Goal: Task Accomplishment & Management: Manage account settings

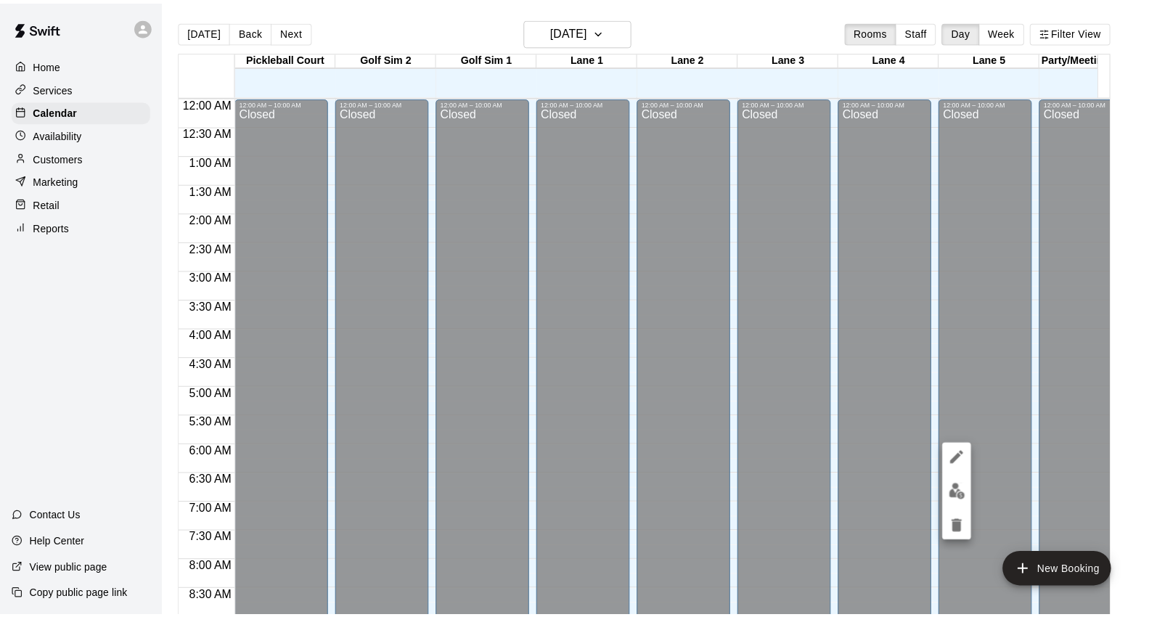
scroll to position [651, 0]
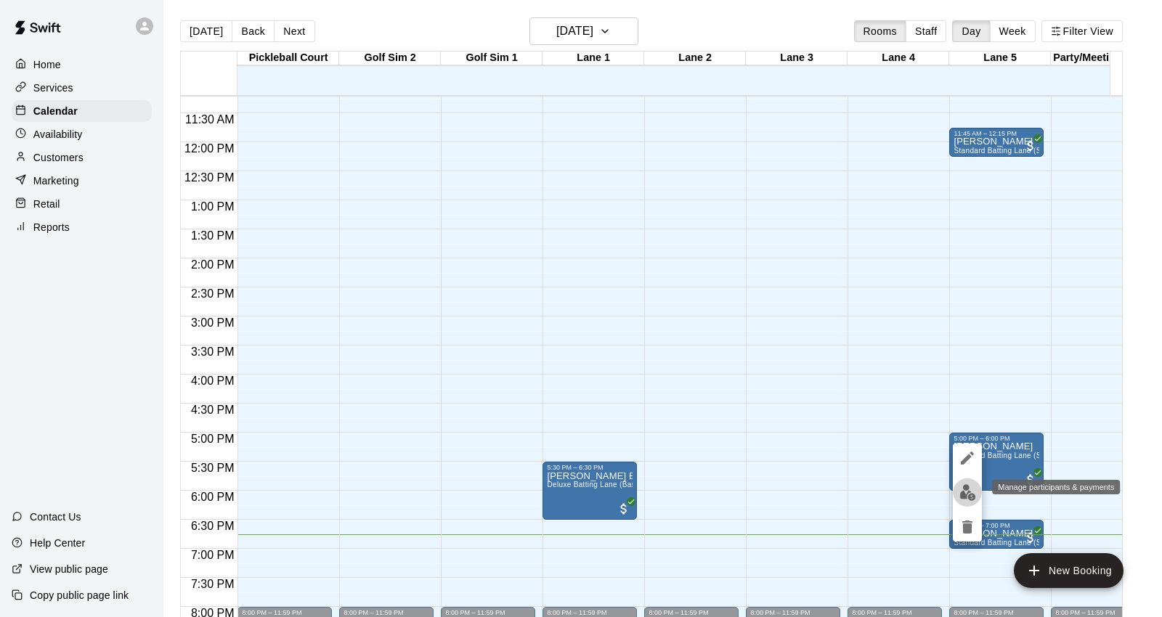
click at [963, 489] on img "edit" at bounding box center [967, 492] width 17 height 17
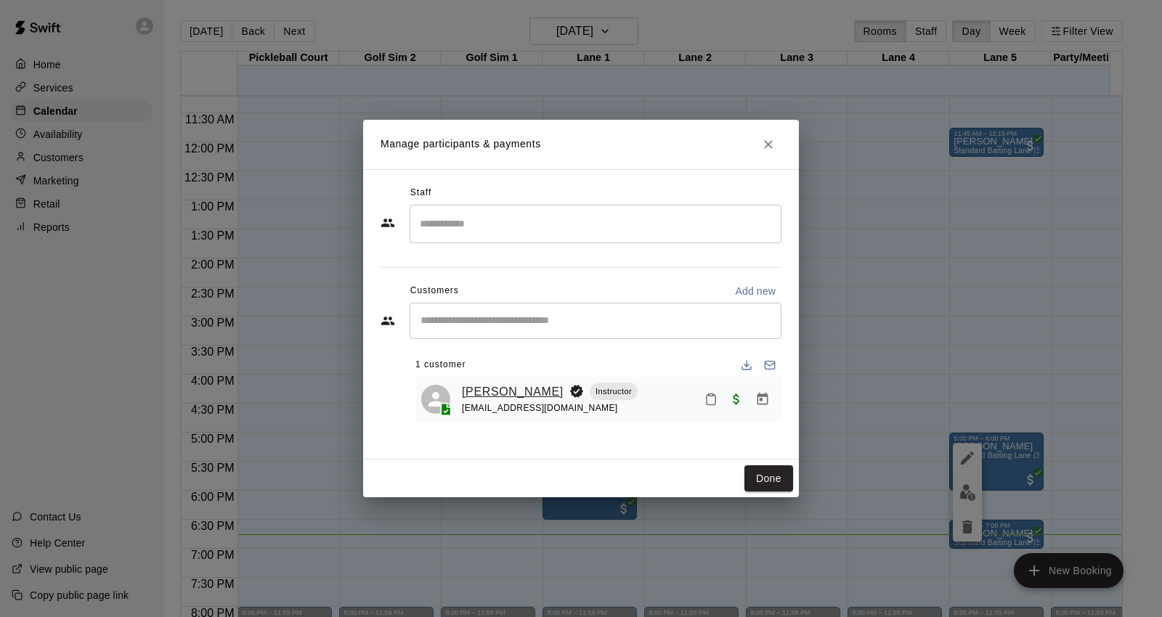
click at [485, 386] on link "[PERSON_NAME]" at bounding box center [513, 392] width 102 height 19
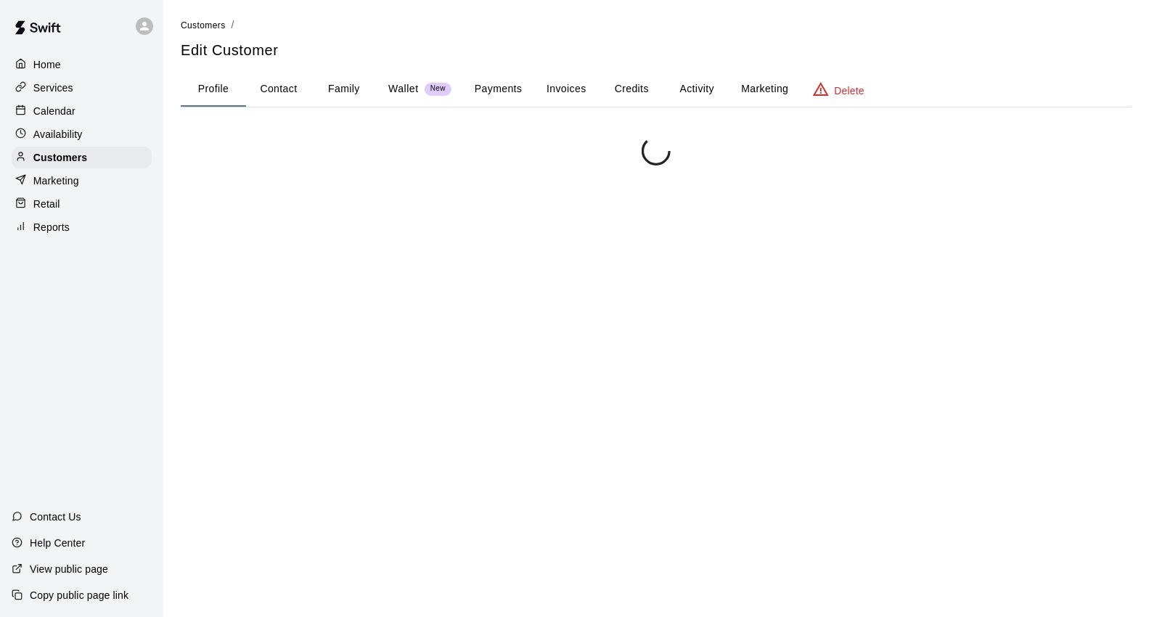
click at [269, 84] on button "Contact" at bounding box center [278, 89] width 65 height 35
select select "**"
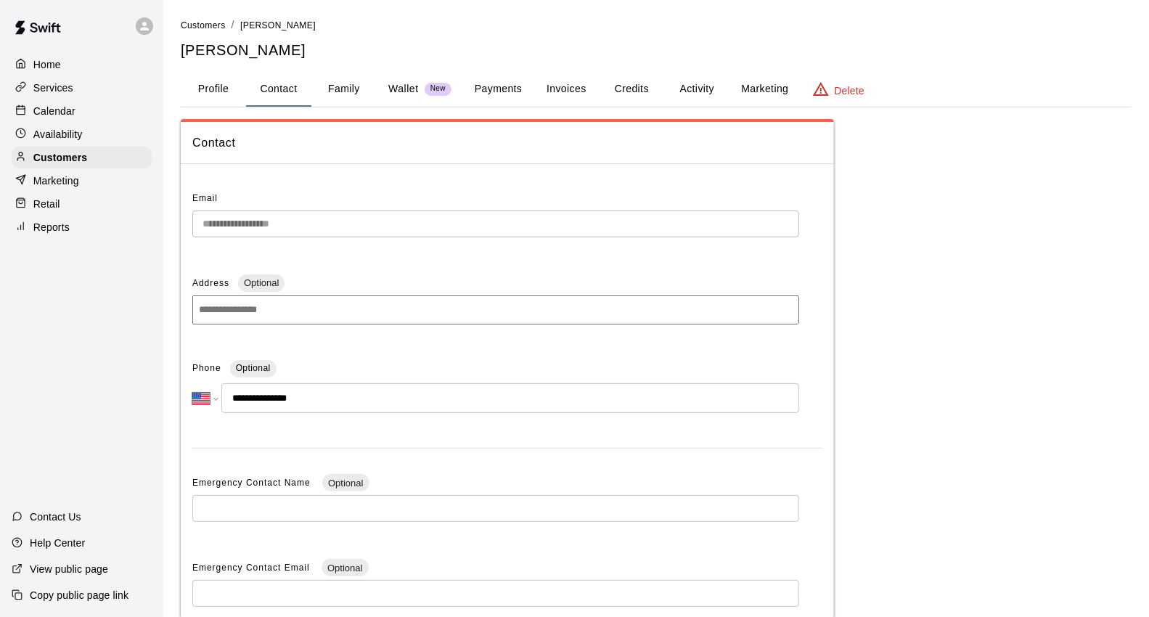
drag, startPoint x: 85, startPoint y: 116, endPoint x: 93, endPoint y: 118, distance: 8.3
click at [86, 116] on div "Calendar" at bounding box center [82, 111] width 140 height 22
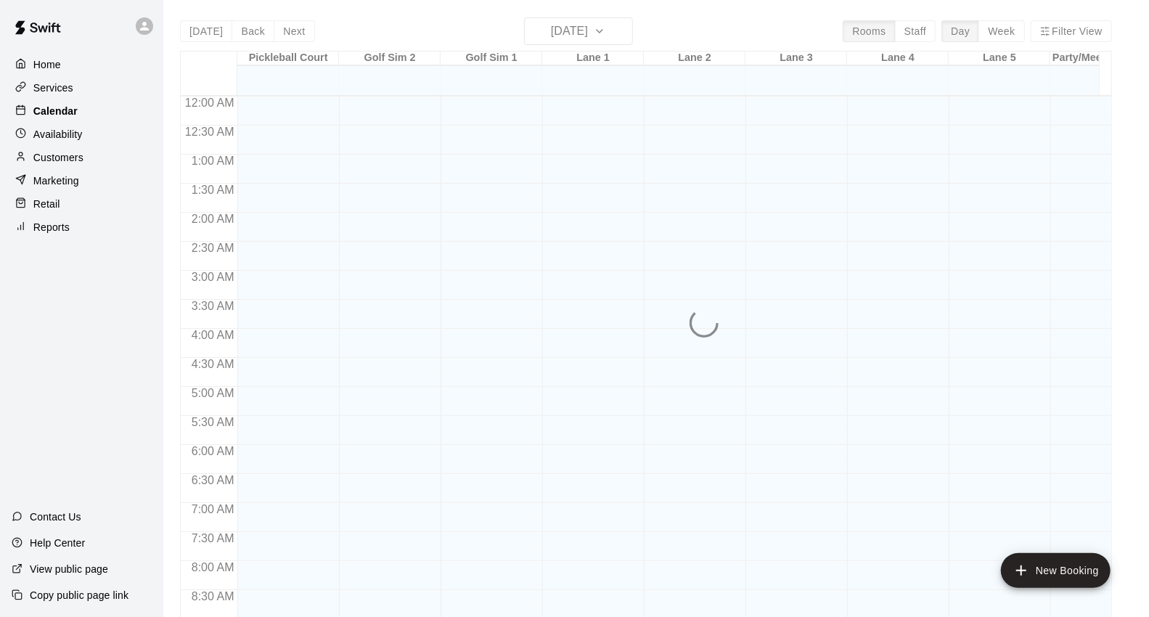
scroll to position [813, 0]
